Goal: Task Accomplishment & Management: Manage account settings

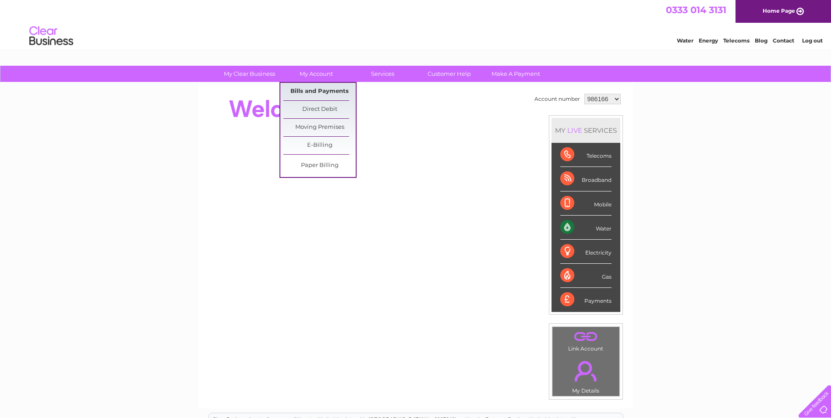
click at [321, 93] on link "Bills and Payments" at bounding box center [319, 92] width 72 height 18
click at [328, 89] on link "Bills and Payments" at bounding box center [319, 92] width 72 height 18
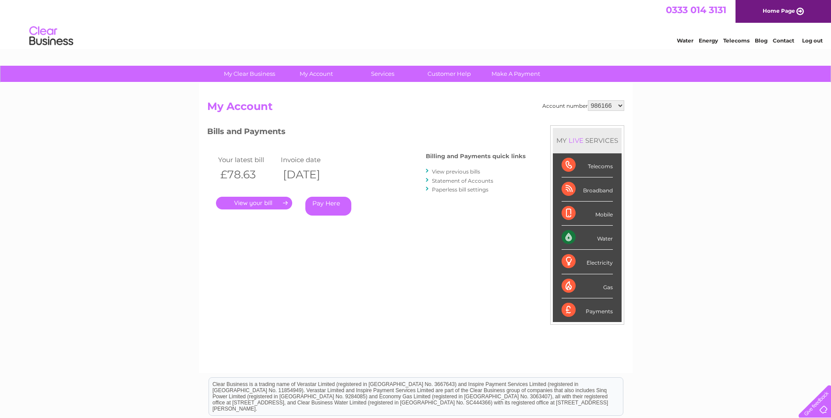
click at [602, 107] on select "986166 986171 986174 986177 986183 1140229" at bounding box center [606, 105] width 36 height 11
click at [433, 141] on div "Bills and Payments Billing and Payments quick links View previous bills Stateme…" at bounding box center [366, 176] width 318 height 103
click at [453, 169] on link "View previous bills" at bounding box center [456, 171] width 48 height 7
